Goal: Transaction & Acquisition: Purchase product/service

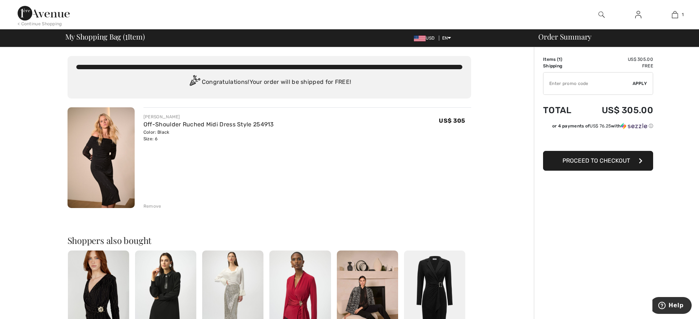
click at [592, 161] on span "Proceed to Checkout" at bounding box center [595, 160] width 67 height 7
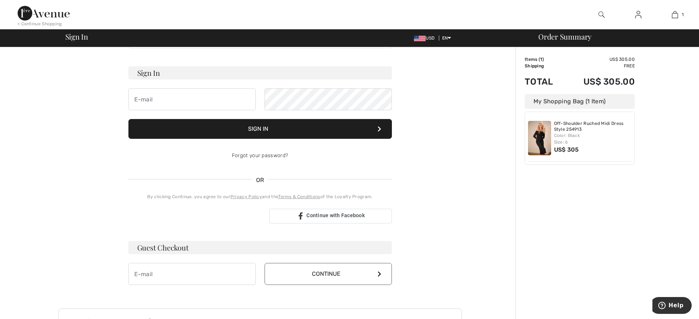
scroll to position [73, 0]
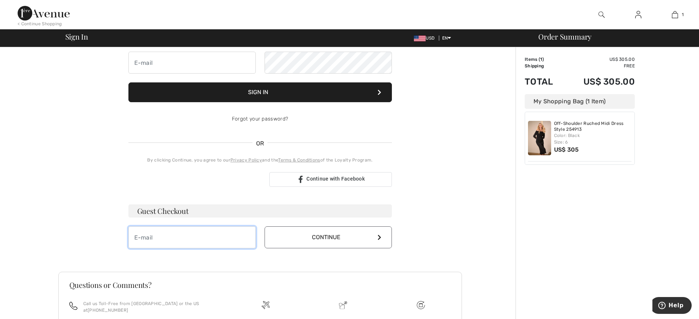
click at [167, 237] on input "email" at bounding box center [191, 238] width 127 height 22
type input "cleliacrimmins@aol.com"
click at [379, 239] on icon at bounding box center [379, 238] width 4 height 6
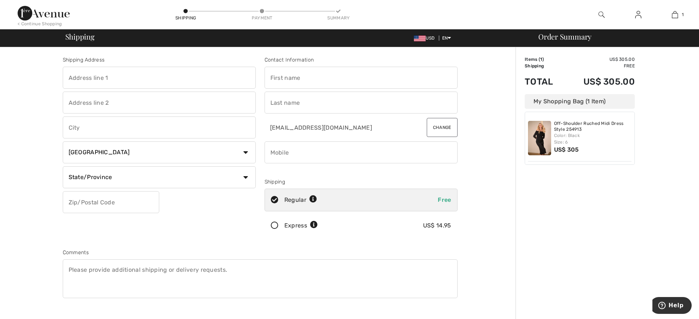
click at [103, 78] on input "text" at bounding box center [159, 78] width 193 height 22
type input "13003 McDuffee Run"
type input "5"
type input "Carmel"
select select "US"
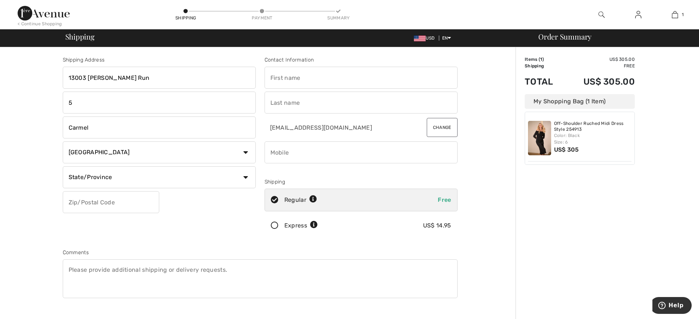
select select "IN"
type input "46033"
type input "Clelia"
type input "Crimmins"
type input "3177505206"
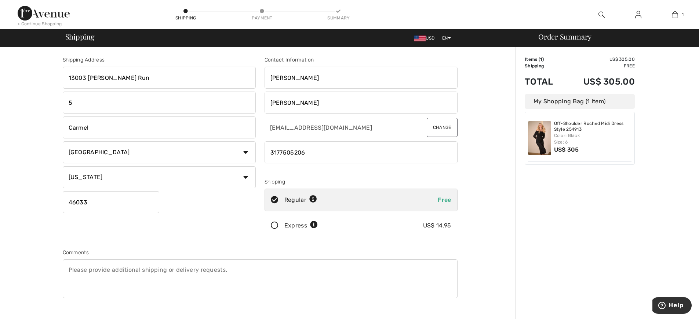
drag, startPoint x: 75, startPoint y: 101, endPoint x: 40, endPoint y: 100, distance: 34.9
click at [40, 100] on div "Shipping Address 13003 McDuffee Run 5 Carmel Country Canada United States Afgha…" at bounding box center [259, 262] width 511 height 431
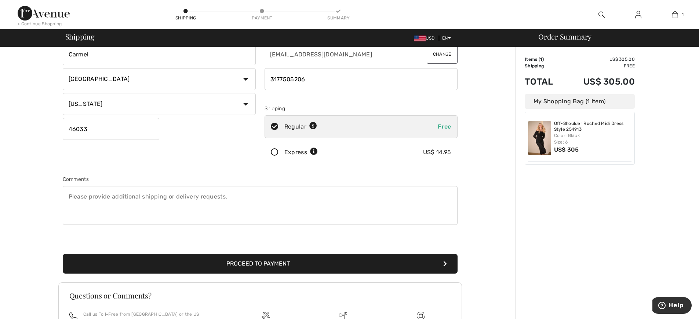
scroll to position [152, 0]
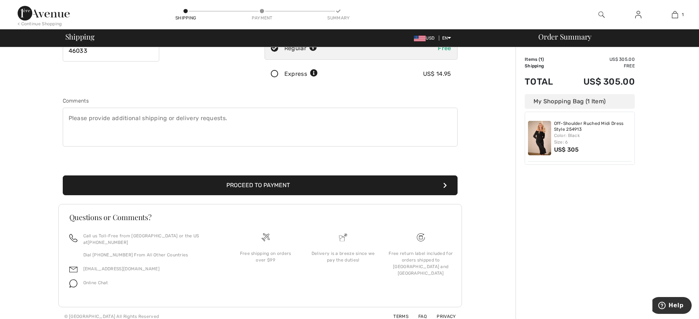
click at [267, 186] on button "Proceed to Payment" at bounding box center [260, 186] width 395 height 20
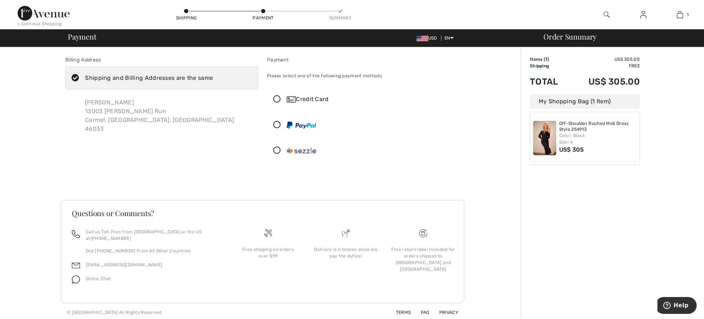
click at [278, 98] on icon at bounding box center [276, 100] width 19 height 8
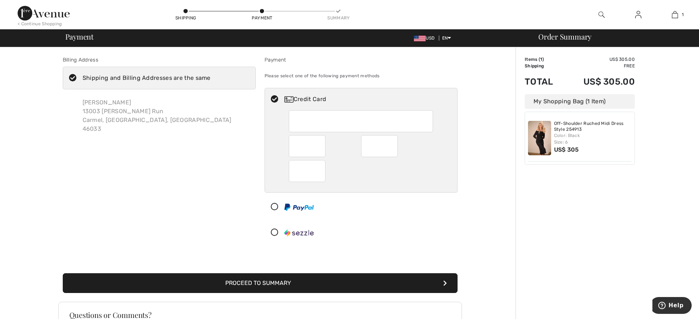
click at [343, 179] on div at bounding box center [361, 171] width 144 height 22
click at [405, 229] on div at bounding box center [358, 233] width 186 height 22
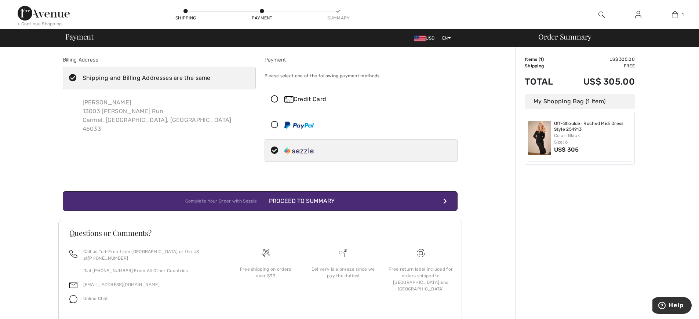
click at [445, 201] on icon "submit" at bounding box center [445, 201] width 4 height 6
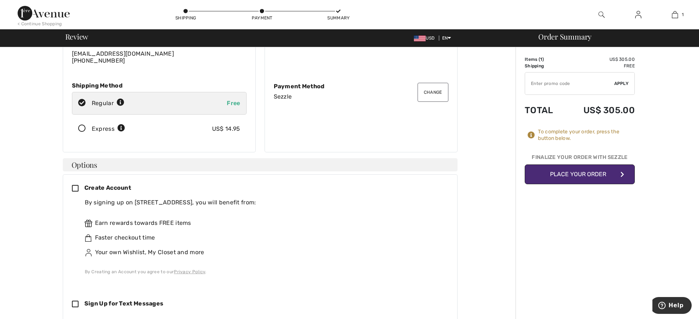
scroll to position [147, 0]
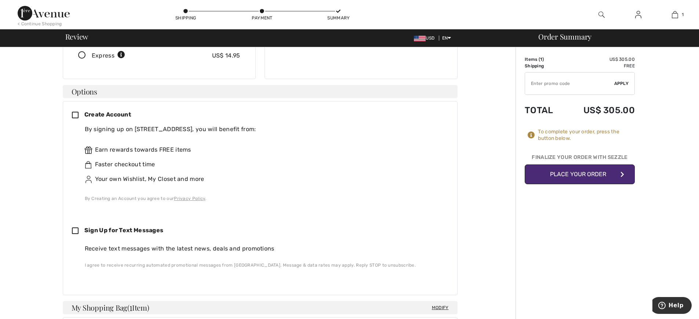
click at [579, 175] on button "Place Your Order" at bounding box center [579, 175] width 110 height 20
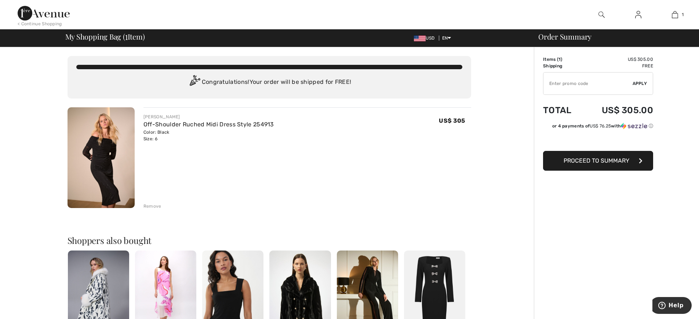
click at [608, 160] on span "Proceed to Summary" at bounding box center [596, 160] width 66 height 7
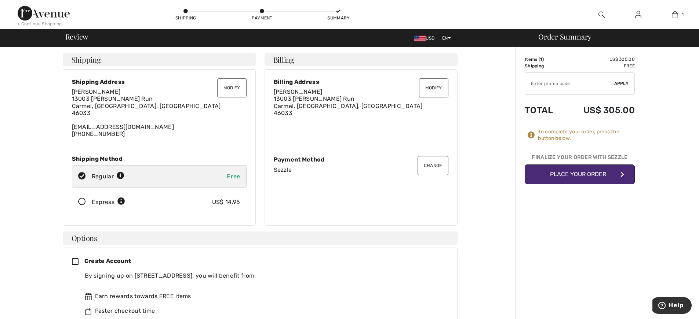
scroll to position [37, 0]
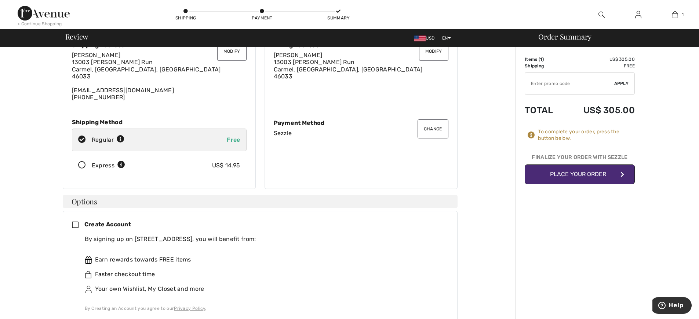
click at [589, 176] on button "Place Your Order" at bounding box center [579, 175] width 110 height 20
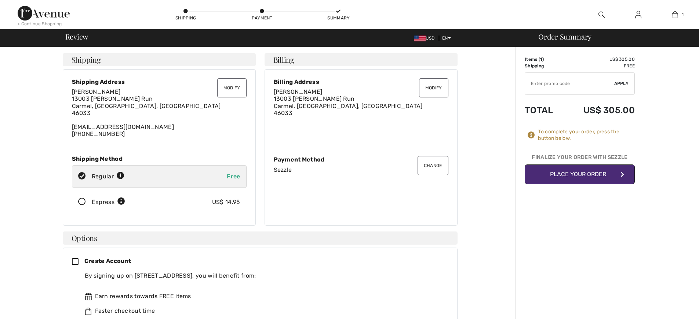
checkbox input "true"
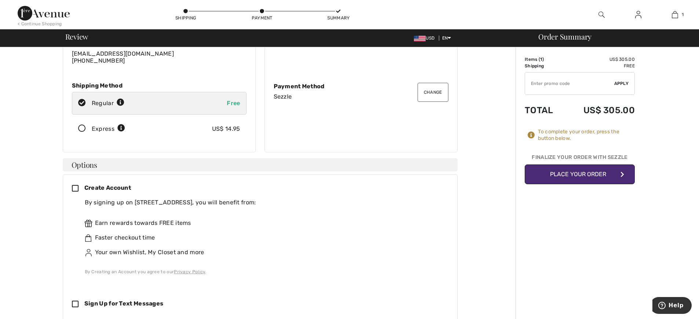
scroll to position [110, 0]
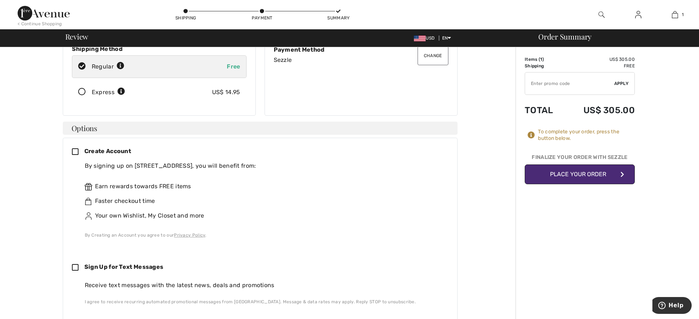
click at [74, 268] on icon at bounding box center [78, 268] width 12 height 8
checkbox input "true"
click at [579, 177] on button "Place Your Order" at bounding box center [579, 175] width 110 height 20
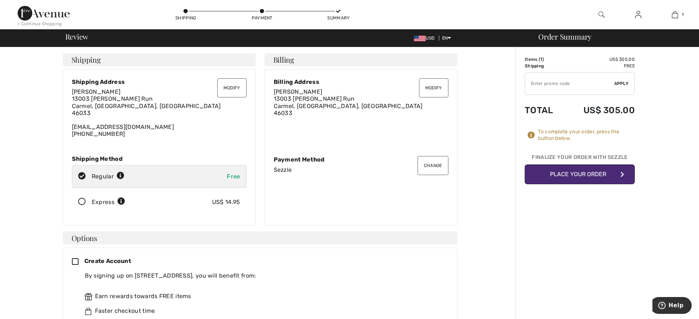
click at [429, 167] on button "Change" at bounding box center [432, 165] width 31 height 19
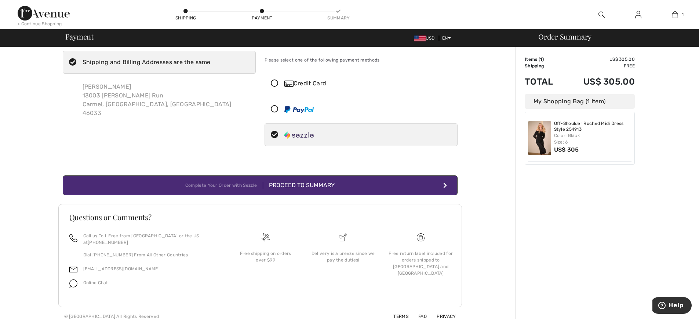
click at [273, 82] on icon at bounding box center [274, 84] width 19 height 8
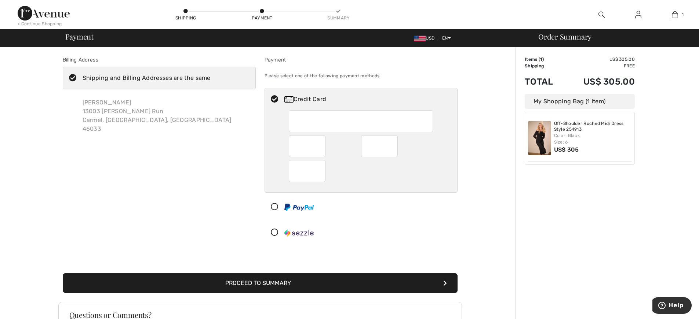
click at [369, 244] on div "Payment Please select one of the following payment methods Credit Card" at bounding box center [361, 151] width 202 height 191
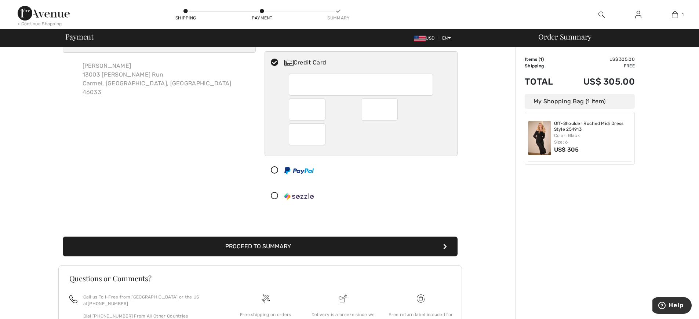
click at [308, 246] on button "Proceed to Summary" at bounding box center [260, 247] width 395 height 20
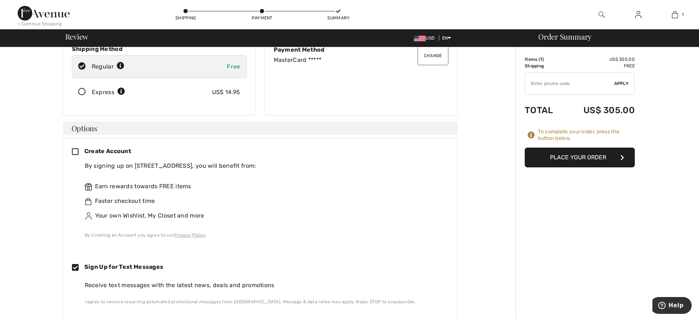
scroll to position [147, 0]
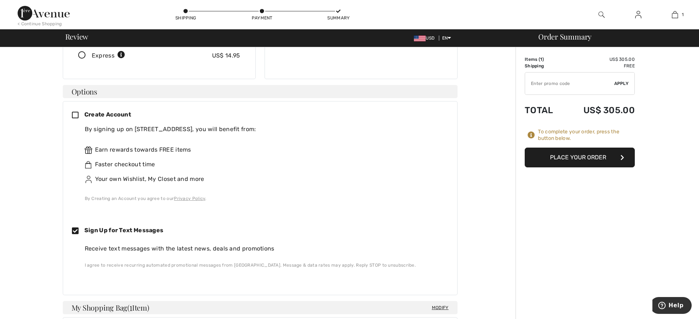
click at [575, 158] on button "Place Your Order" at bounding box center [579, 158] width 110 height 20
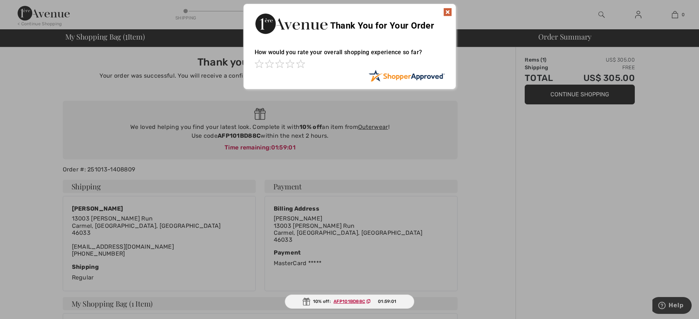
click at [447, 11] on img at bounding box center [447, 12] width 9 height 9
